Goal: Contribute content

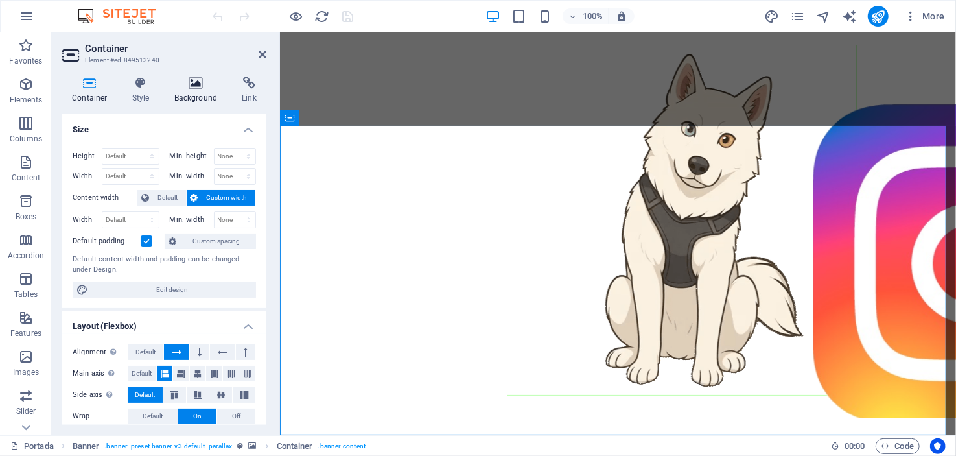
click at [191, 85] on icon at bounding box center [196, 83] width 63 height 13
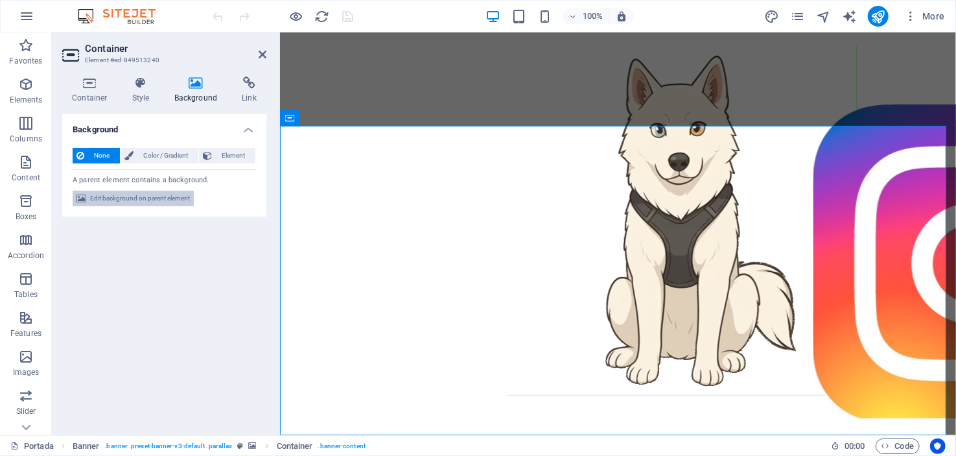
click at [156, 195] on span "Edit background on parent element" at bounding box center [140, 199] width 100 height 16
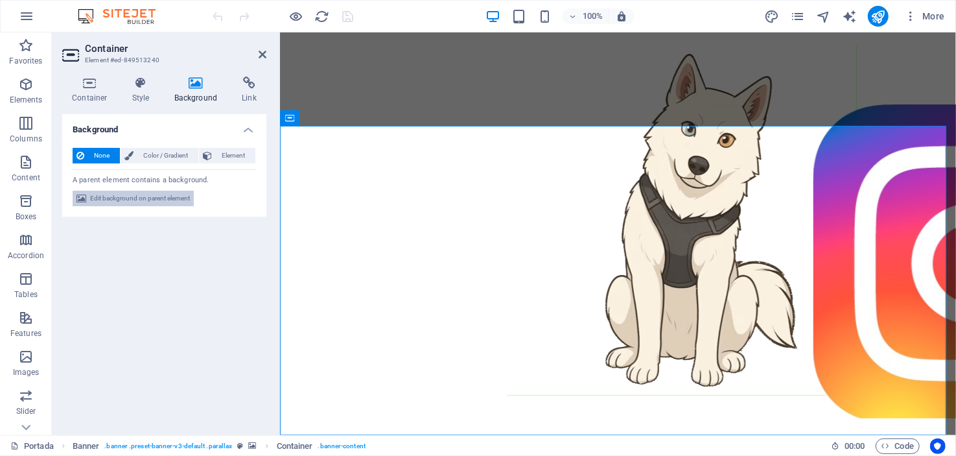
select select "ms"
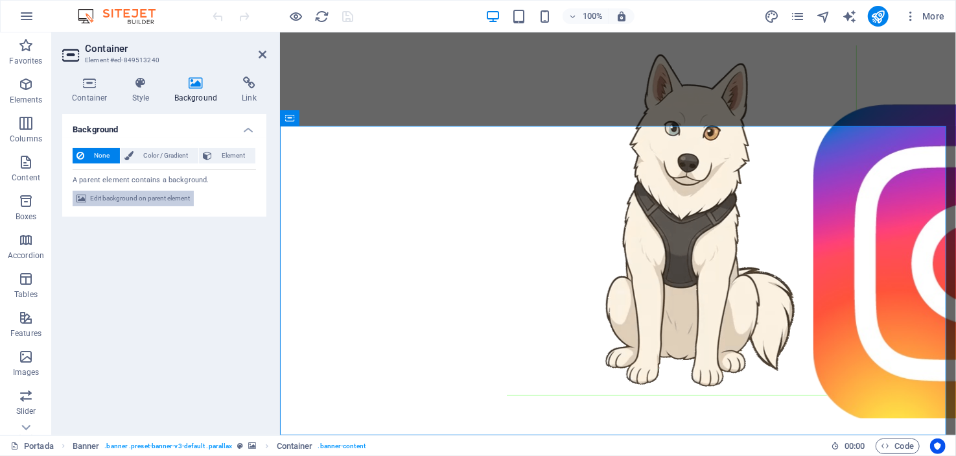
select select "s"
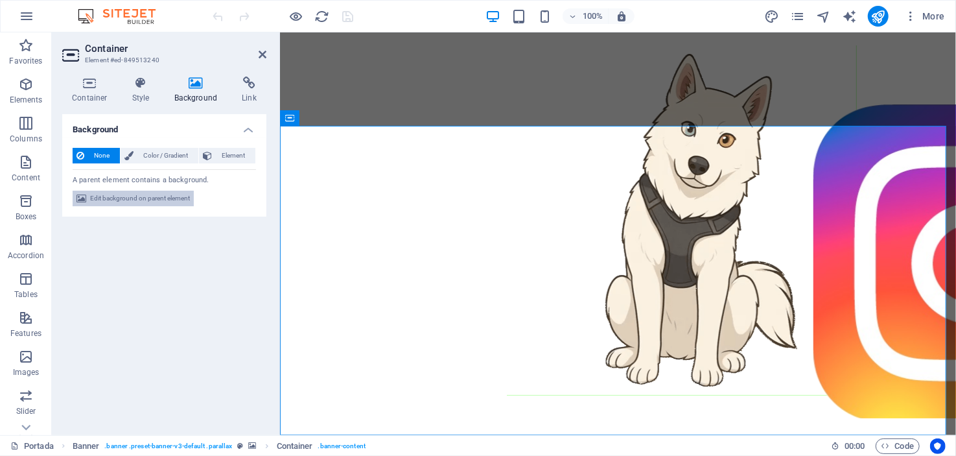
select select "progressive"
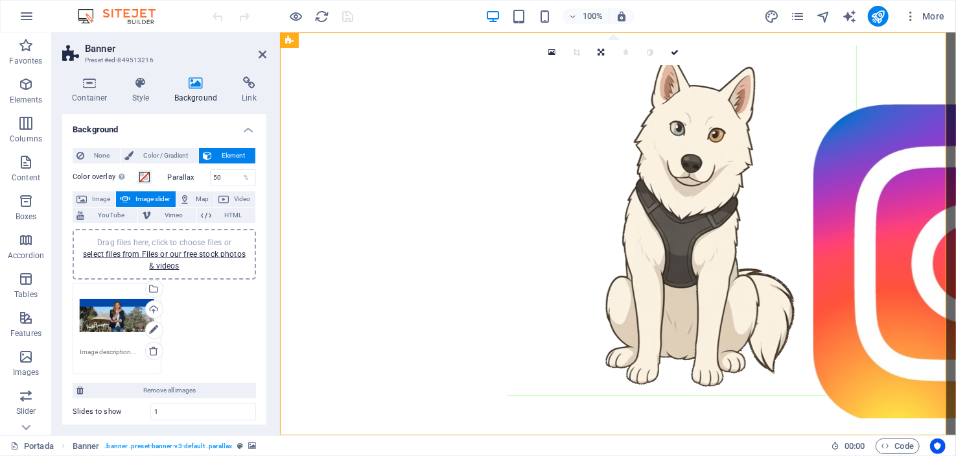
click at [111, 313] on div "Drag files here, click to choose files or select files from Files or our free s…" at bounding box center [117, 316] width 75 height 52
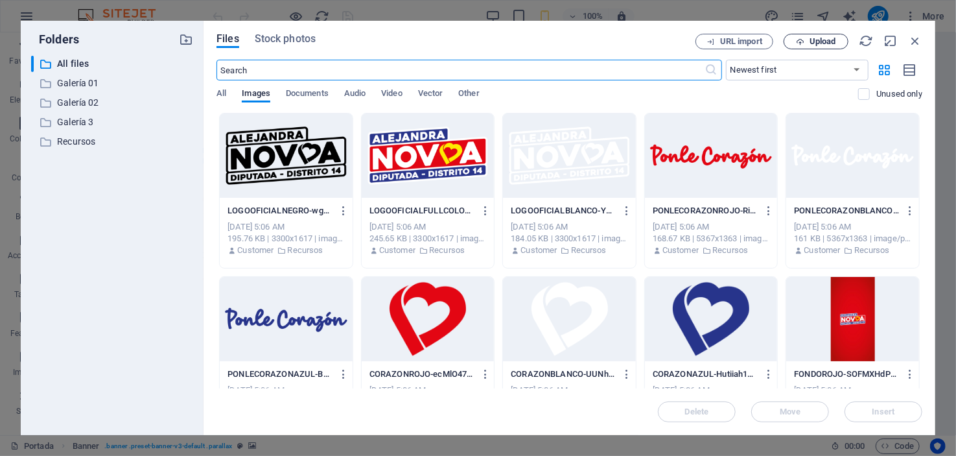
click at [828, 42] on span "Upload" at bounding box center [823, 42] width 27 height 8
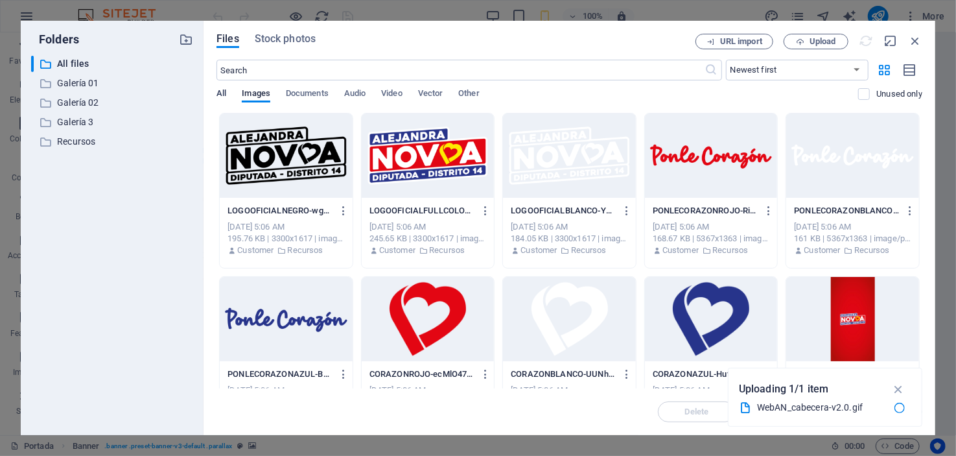
click at [218, 91] on span "All" at bounding box center [222, 95] width 10 height 18
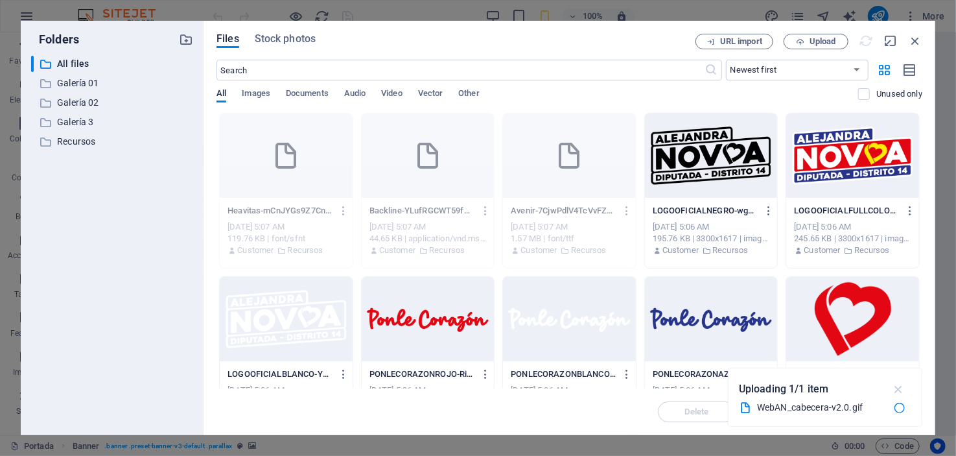
click at [899, 388] on icon "button" at bounding box center [899, 389] width 15 height 14
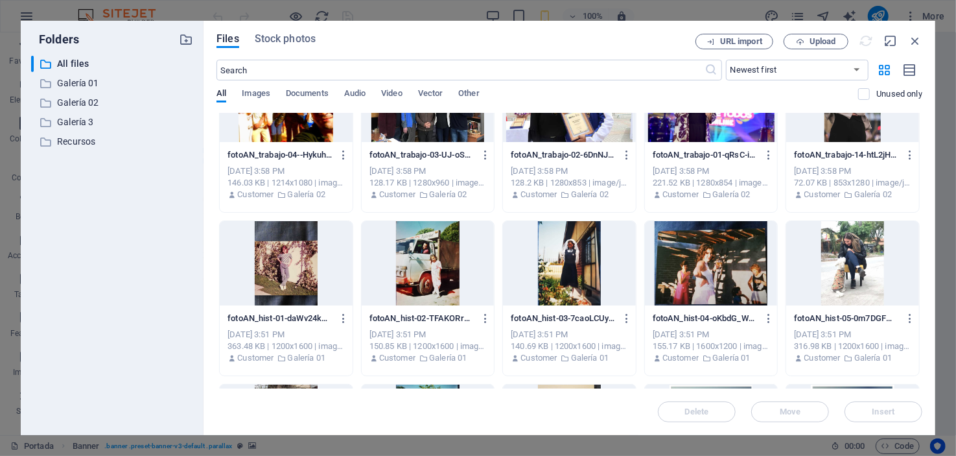
scroll to position [2982, 0]
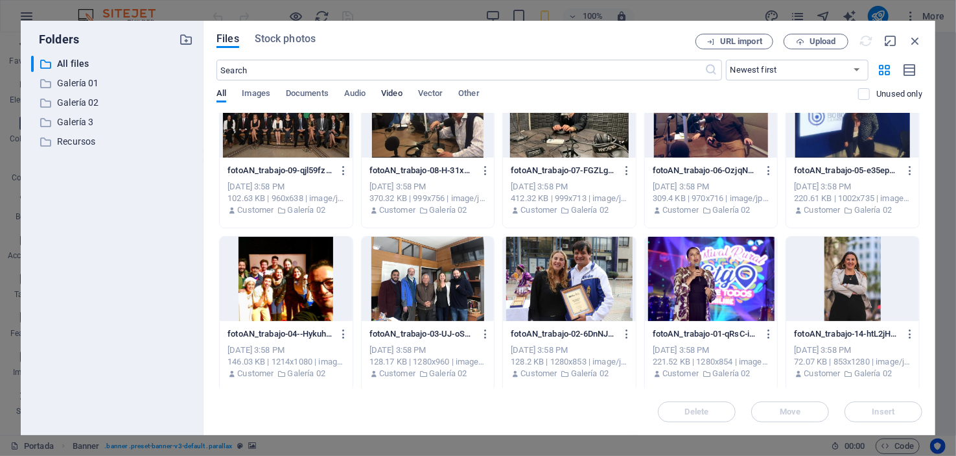
click at [393, 93] on span "Video" at bounding box center [391, 95] width 21 height 18
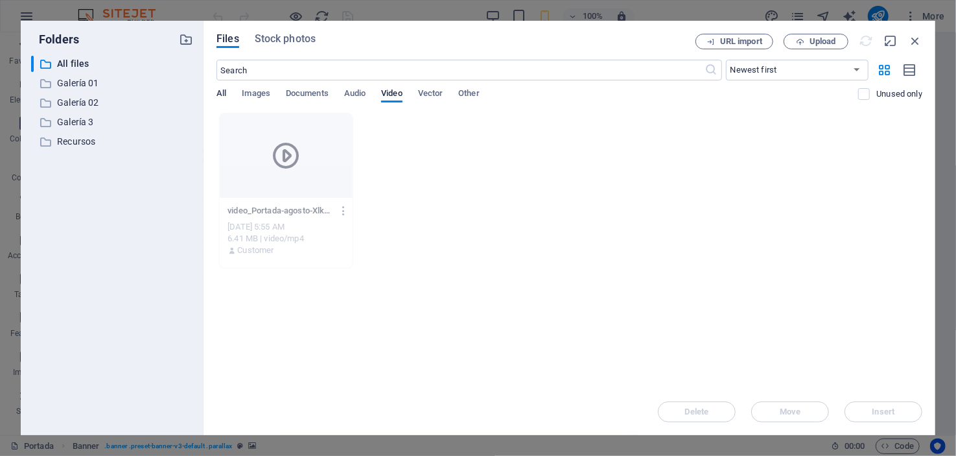
click at [224, 91] on span "All" at bounding box center [222, 95] width 10 height 18
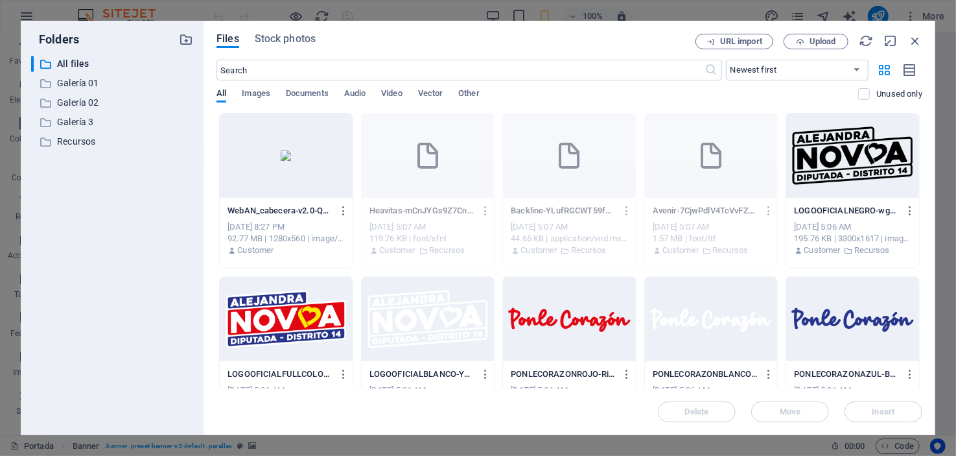
click at [287, 152] on div at bounding box center [286, 155] width 133 height 84
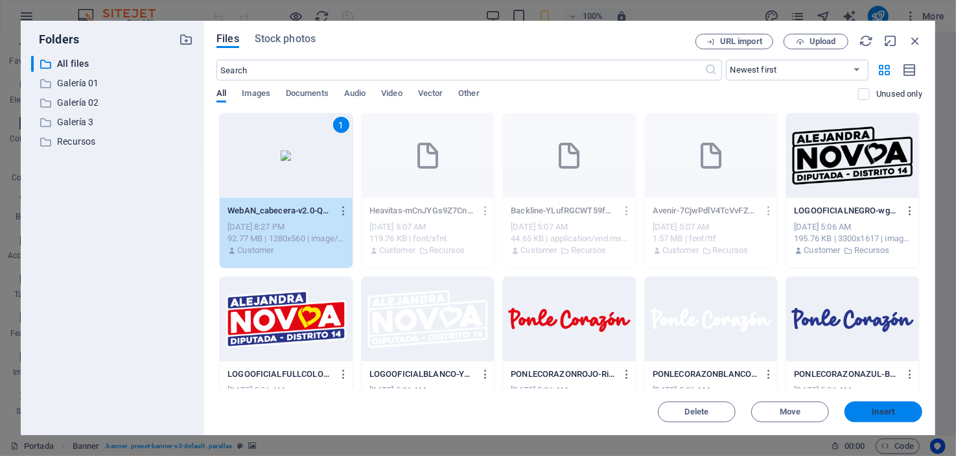
drag, startPoint x: 886, startPoint y: 414, endPoint x: 593, endPoint y: 385, distance: 294.6
click at [886, 414] on span "Insert" at bounding box center [884, 412] width 23 height 8
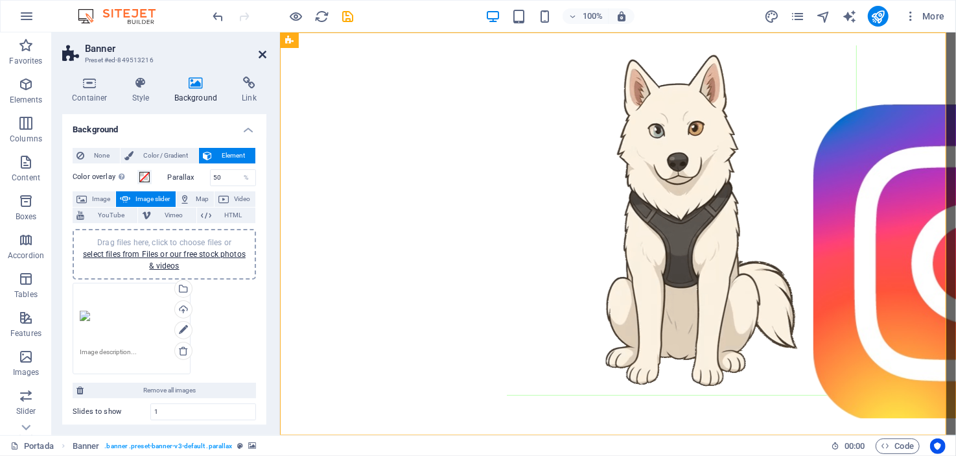
click at [259, 53] on icon at bounding box center [263, 54] width 8 height 10
